Goal: Information Seeking & Learning: Learn about a topic

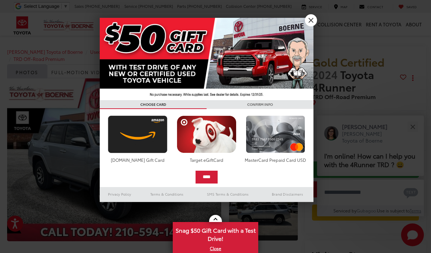
click at [311, 20] on link "X" at bounding box center [311, 20] width 12 height 12
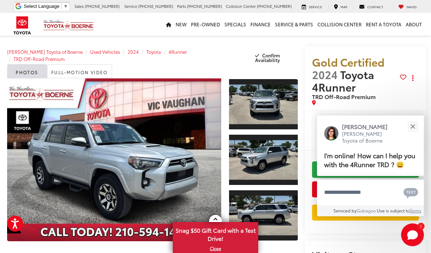
click at [417, 119] on button "Close" at bounding box center [412, 126] width 15 height 15
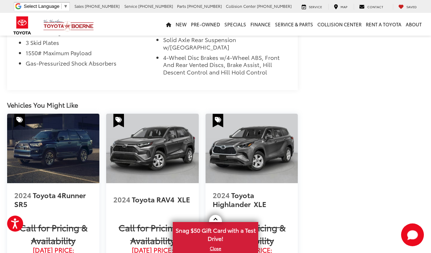
scroll to position [702, 0]
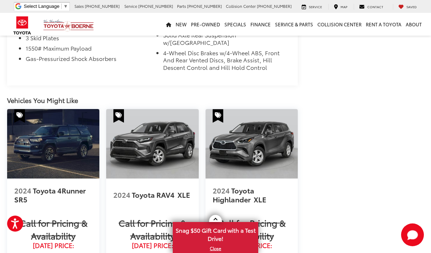
click at [49, 143] on img at bounding box center [53, 143] width 92 height 69
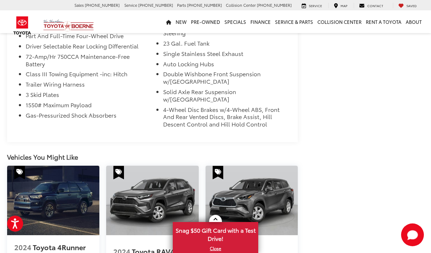
scroll to position [645, 0]
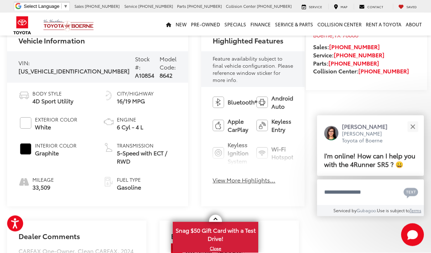
scroll to position [259, 0]
click at [414, 134] on button "Close" at bounding box center [412, 126] width 15 height 15
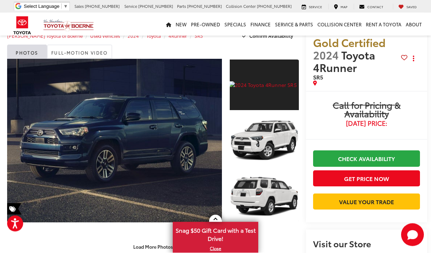
scroll to position [0, 0]
